Goal: Navigation & Orientation: Understand site structure

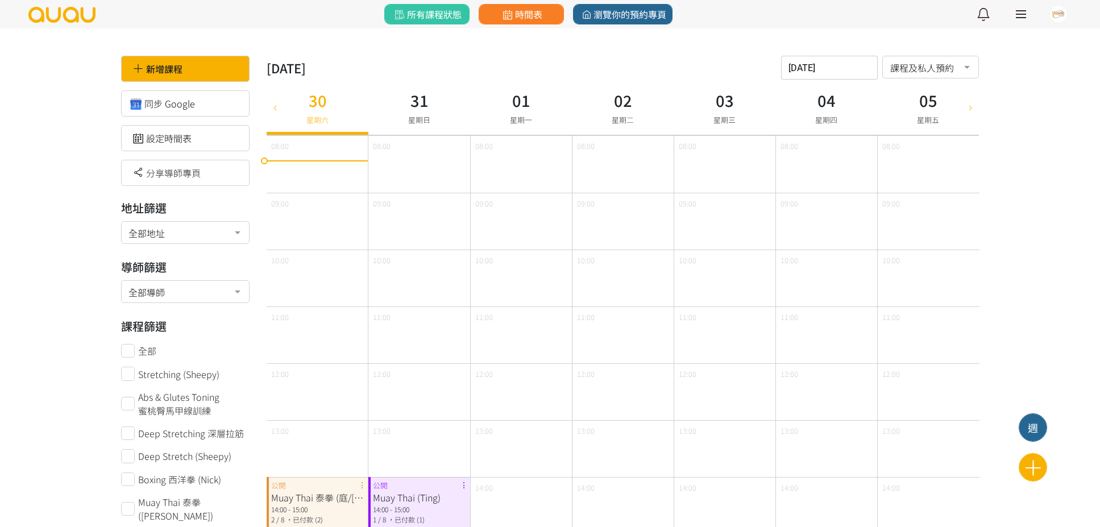
click at [55, 21] on img at bounding box center [61, 15] width 69 height 16
